Goal: Information Seeking & Learning: Understand process/instructions

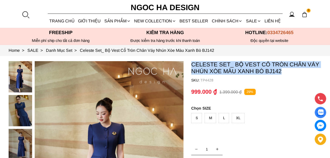
drag, startPoint x: 285, startPoint y: 71, endPoint x: 191, endPoint y: 66, distance: 94.8
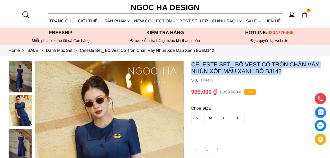
copy p "Celeste Set_ Bộ Vest Cổ Tròn Chân Váy Nhún Xòe Màu Xanh Bò BJ142"
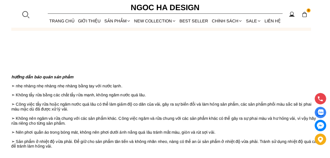
scroll to position [600, 0]
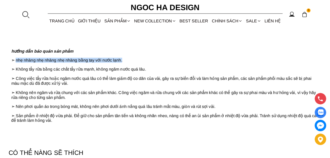
drag, startPoint x: 120, startPoint y: 65, endPoint x: 17, endPoint y: 67, distance: 103.0
click at [17, 63] on p "➣ nhẹ nhàng nhẹ nhàng nhẹ nhàng bằng tay với nước lạnh." at bounding box center [165, 60] width 308 height 5
copy span "nhẹ nhàng nhẹ nhàng nhẹ nhàng bằng tay với nước lạnh."
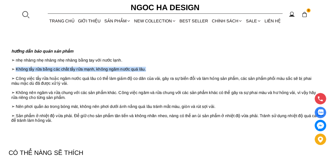
drag, startPoint x: 153, startPoint y: 76, endPoint x: 17, endPoint y: 76, distance: 135.9
click at [17, 72] on p "➣ Không tẩy rửa bằng các chất tẩy rửa mạnh, không ngâm nước quá lâu." at bounding box center [165, 69] width 308 height 5
copy span "Không tẩy rửa bằng các chất tẩy rửa mạnh, không ngâm nước quá lâu."
drag, startPoint x: 17, startPoint y: 85, endPoint x: 81, endPoint y: 96, distance: 65.6
click at [86, 86] on p "➣ Công việc tẩy rửa hoặc ngâm nước quá lâu có thể làm giảm độ co dãn của vải, g…" at bounding box center [165, 81] width 308 height 10
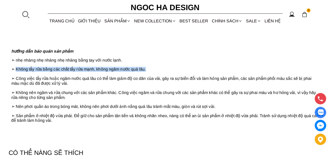
copy span "Công việc tẩy rửa hoặc ngâm nước quá lâu có thể làm giảm độ co dãn của vải, gây…"
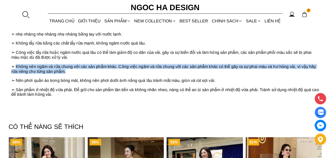
drag, startPoint x: 16, startPoint y: 74, endPoint x: 97, endPoint y: 80, distance: 80.5
click at [97, 74] on p "➣ Không nên ngâm và rửa chung với các sản phẩm khác. Công việc ngâm và rửa chun…" at bounding box center [165, 69] width 308 height 10
copy span "Không nên ngâm và rửa chung với các sản phẩm khác. Công việc ngâm và rửa chung …"
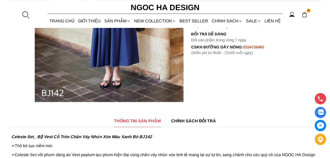
scroll to position [183, 0]
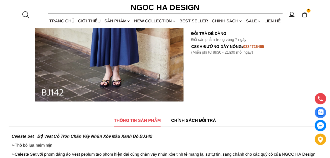
click at [189, 120] on span "CHÍNH SÁCH ĐỔI TRẢ" at bounding box center [193, 120] width 45 height 7
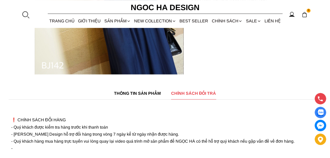
scroll to position [235, 0]
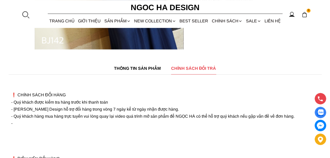
drag, startPoint x: 114, startPoint y: 109, endPoint x: 15, endPoint y: 111, distance: 99.1
click at [15, 111] on p "❗️ CHÍNH SÁCH ĐỔI HÀNG - Quý khách được kiểm tra hàng trước khi thanh toán - NG…" at bounding box center [165, 158] width 308 height 163
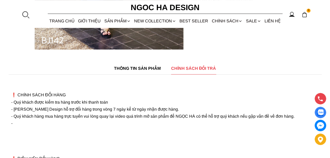
copy font "Quý khách được kiểm tra hàng trước khi thanh toán"
